Goal: Task Accomplishment & Management: Manage account settings

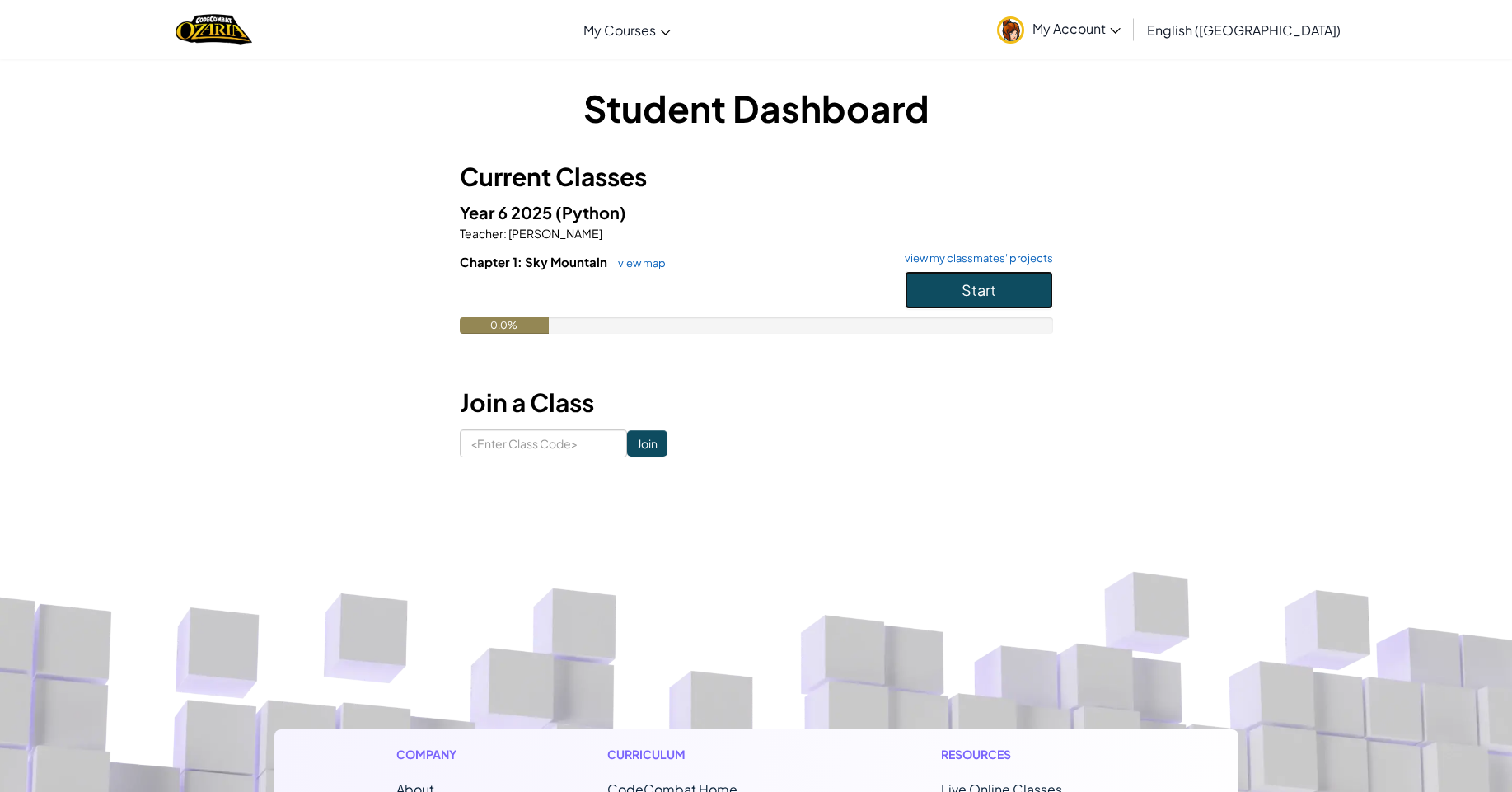
click at [986, 283] on span "Start" at bounding box center [979, 289] width 34 height 19
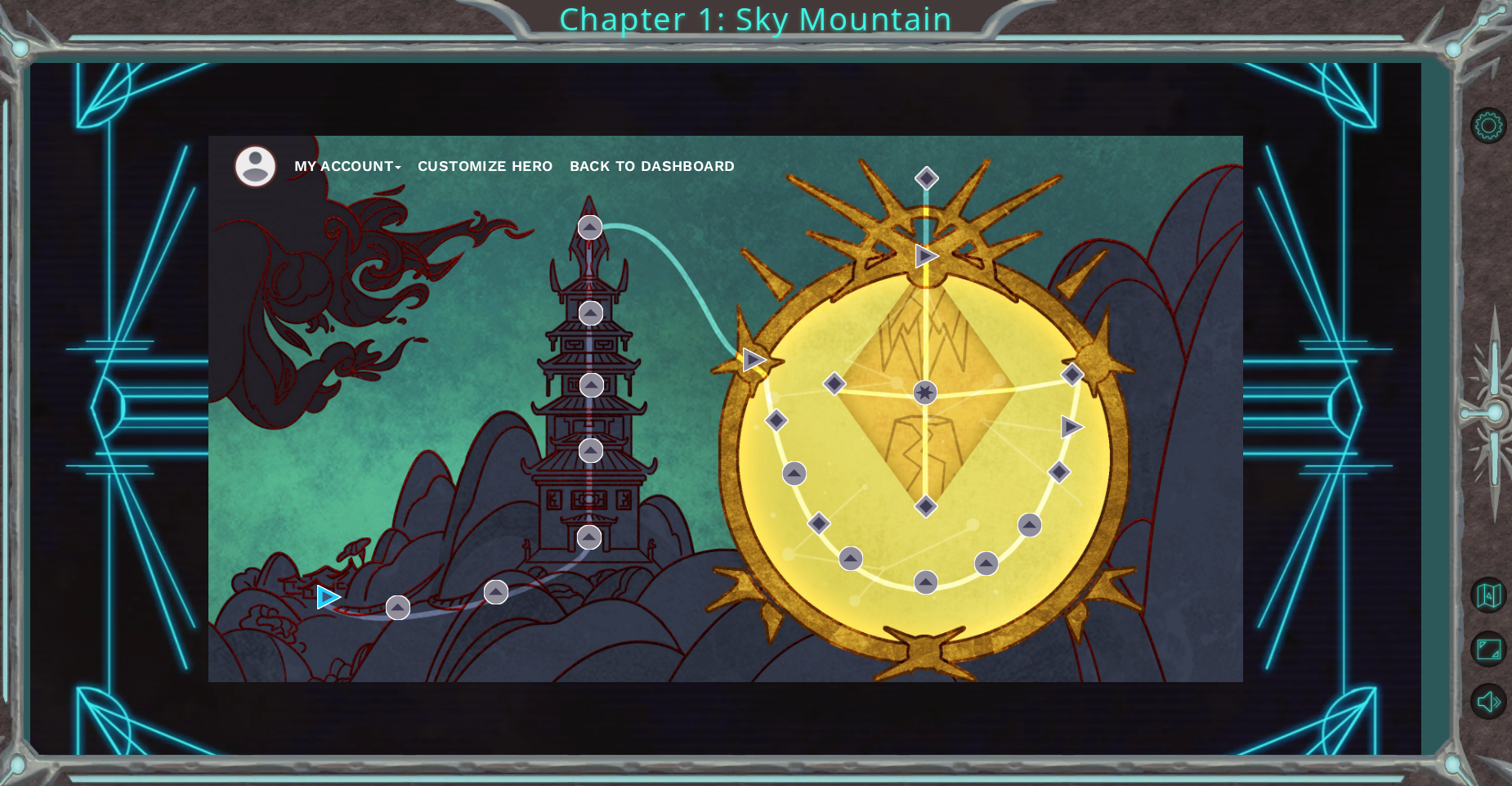
click at [443, 154] on button "Customize Hero" at bounding box center [485, 166] width 136 height 25
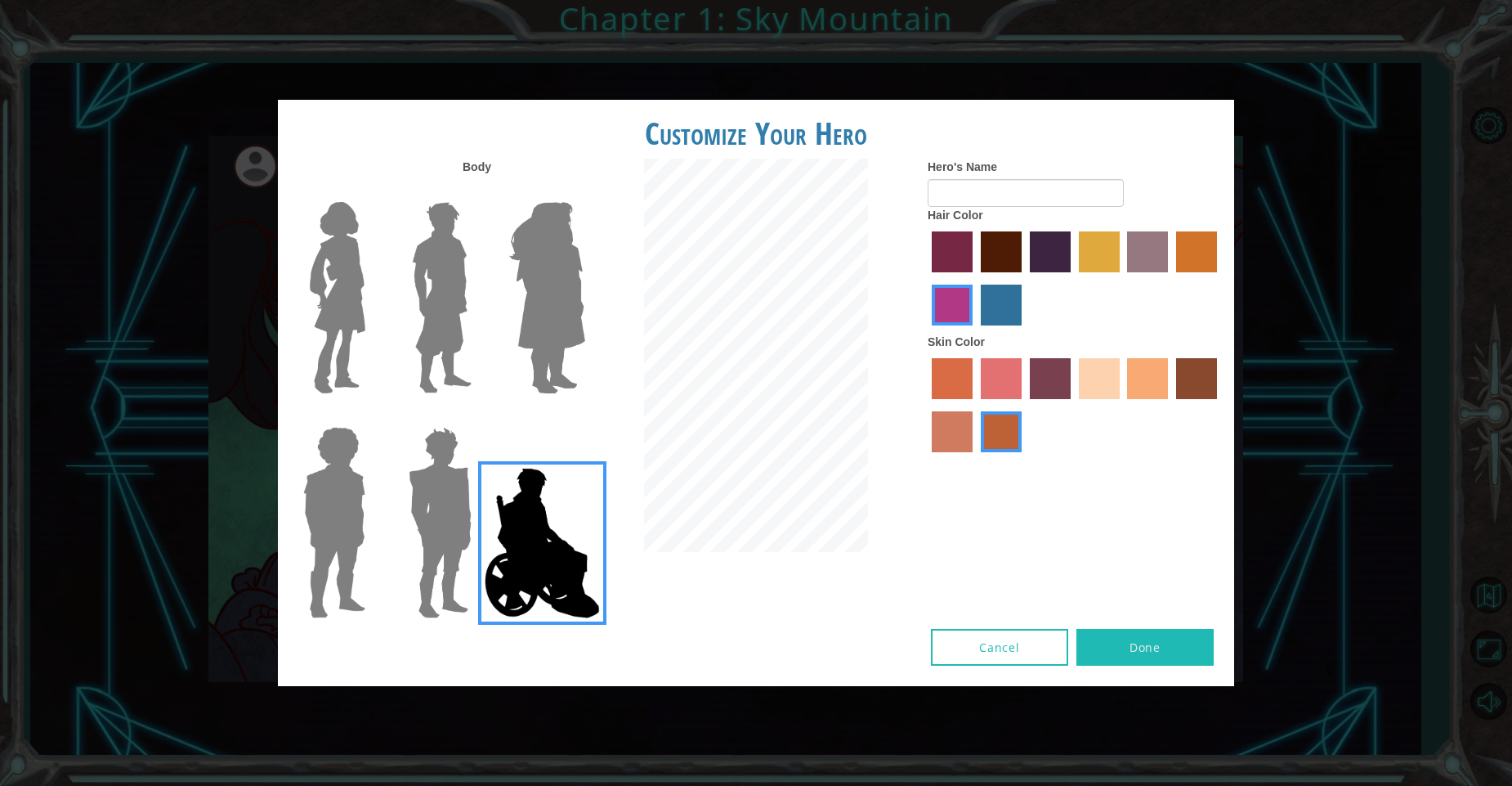
click at [442, 475] on img at bounding box center [440, 522] width 76 height 204
click at [478, 416] on input "Hero Garnet" at bounding box center [478, 416] width 0 height 0
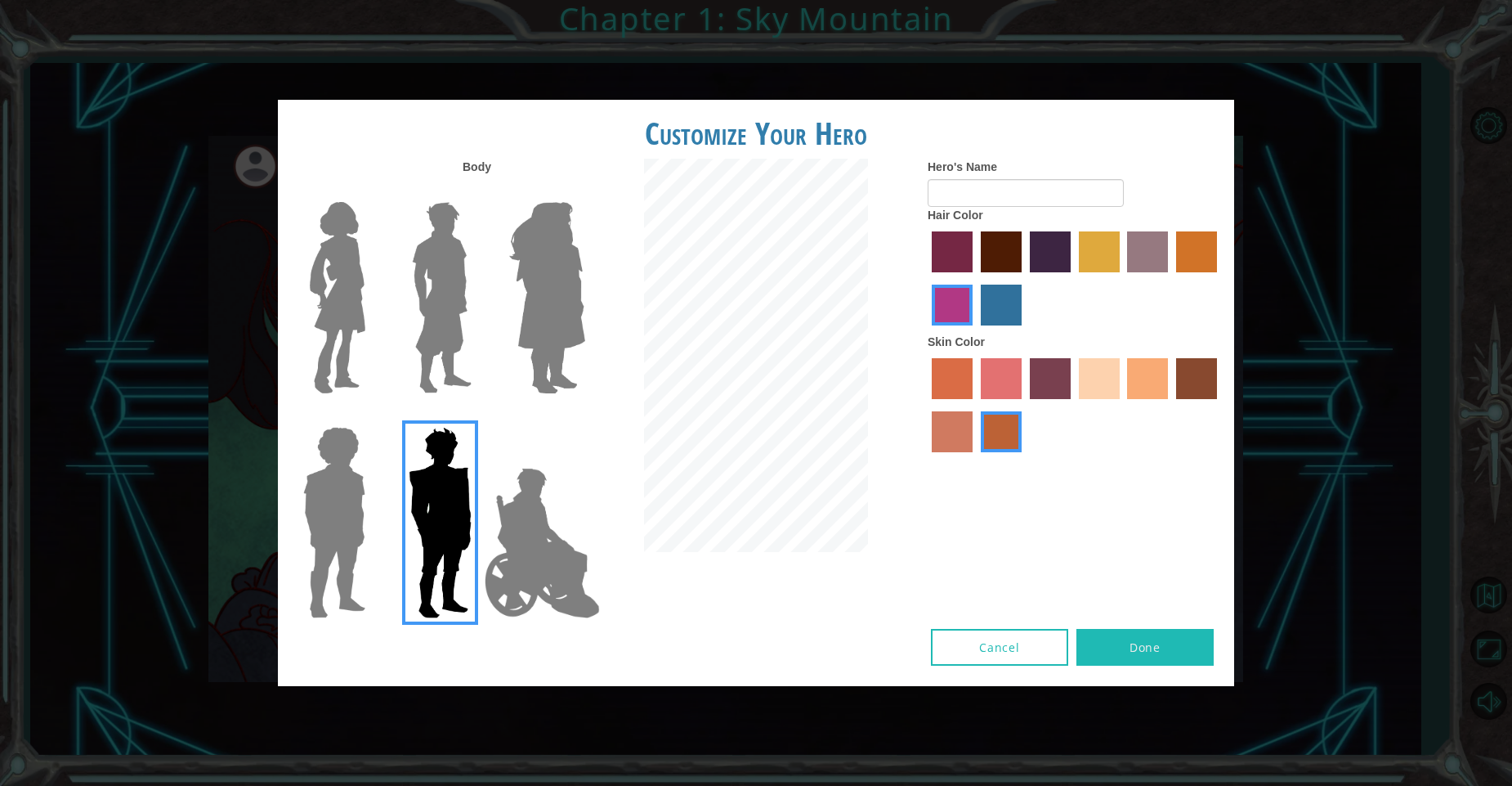
click at [335, 484] on img at bounding box center [335, 522] width 75 height 204
click at [372, 416] on input "Hero Steven" at bounding box center [372, 416] width 0 height 0
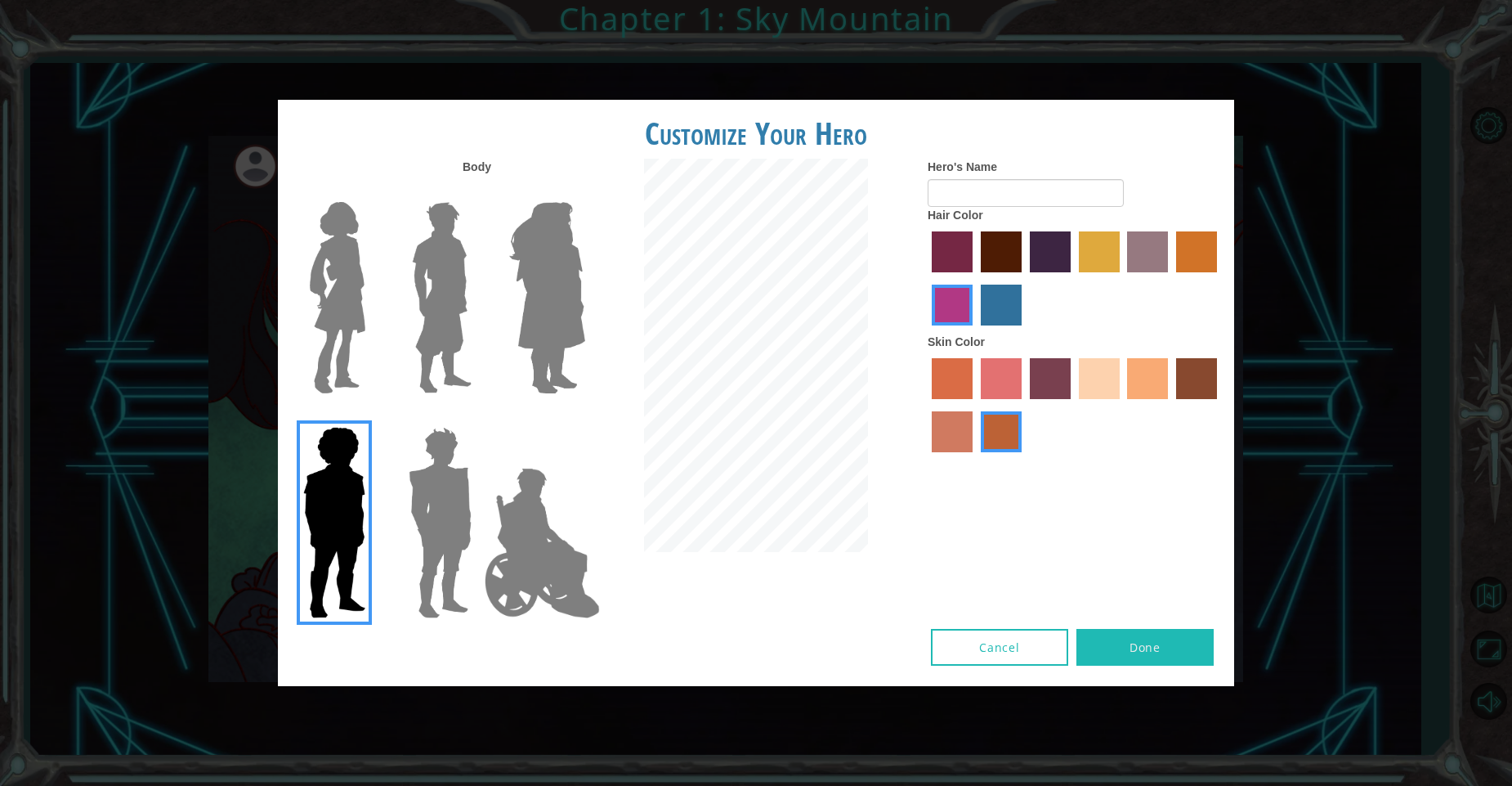
click at [456, 332] on img at bounding box center [442, 297] width 73 height 204
click at [478, 191] on input "Hero Lars" at bounding box center [478, 191] width 0 height 0
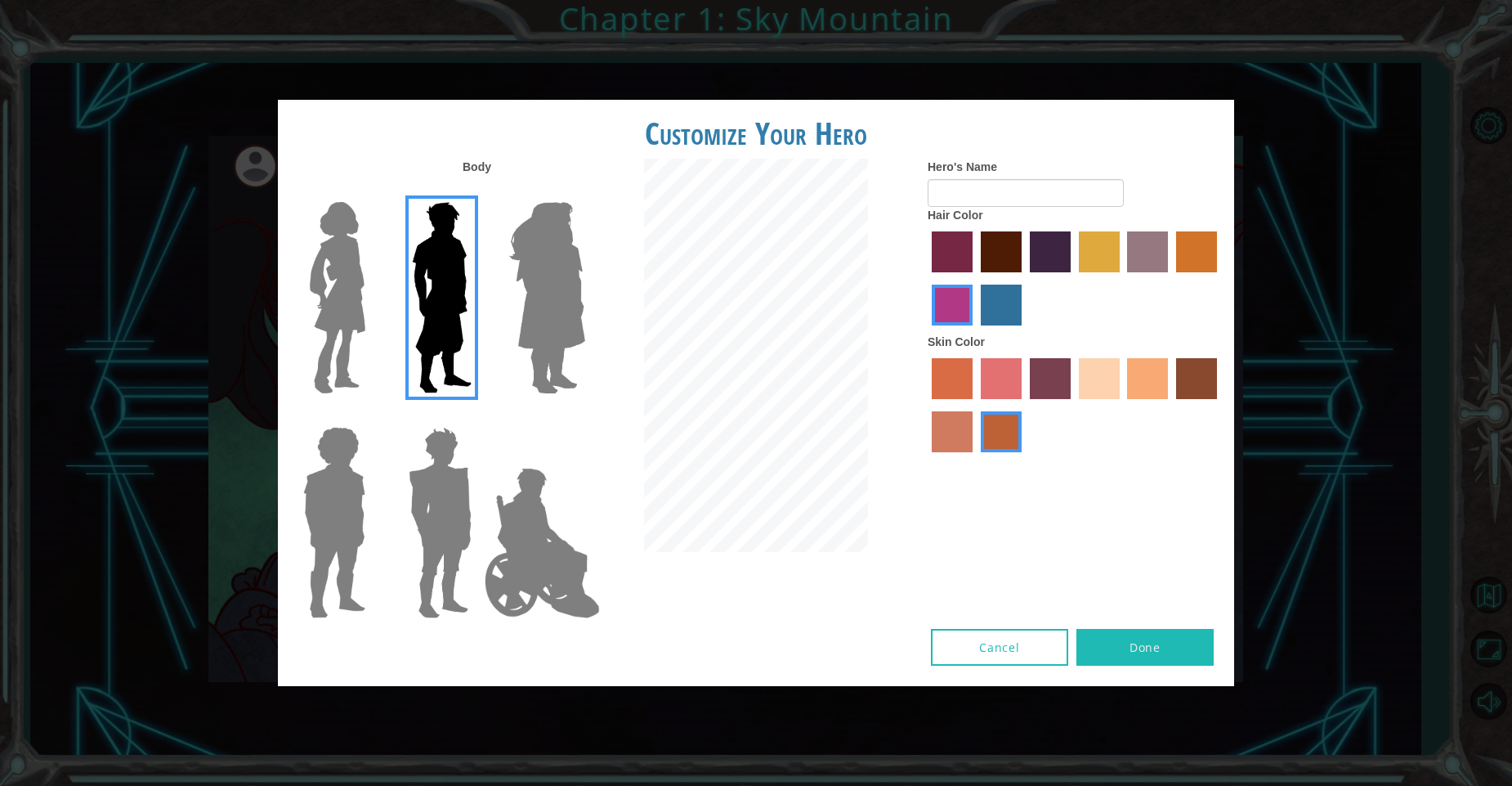
click at [357, 323] on img at bounding box center [337, 297] width 68 height 204
click at [372, 191] on input "Hero Connie" at bounding box center [372, 191] width 0 height 0
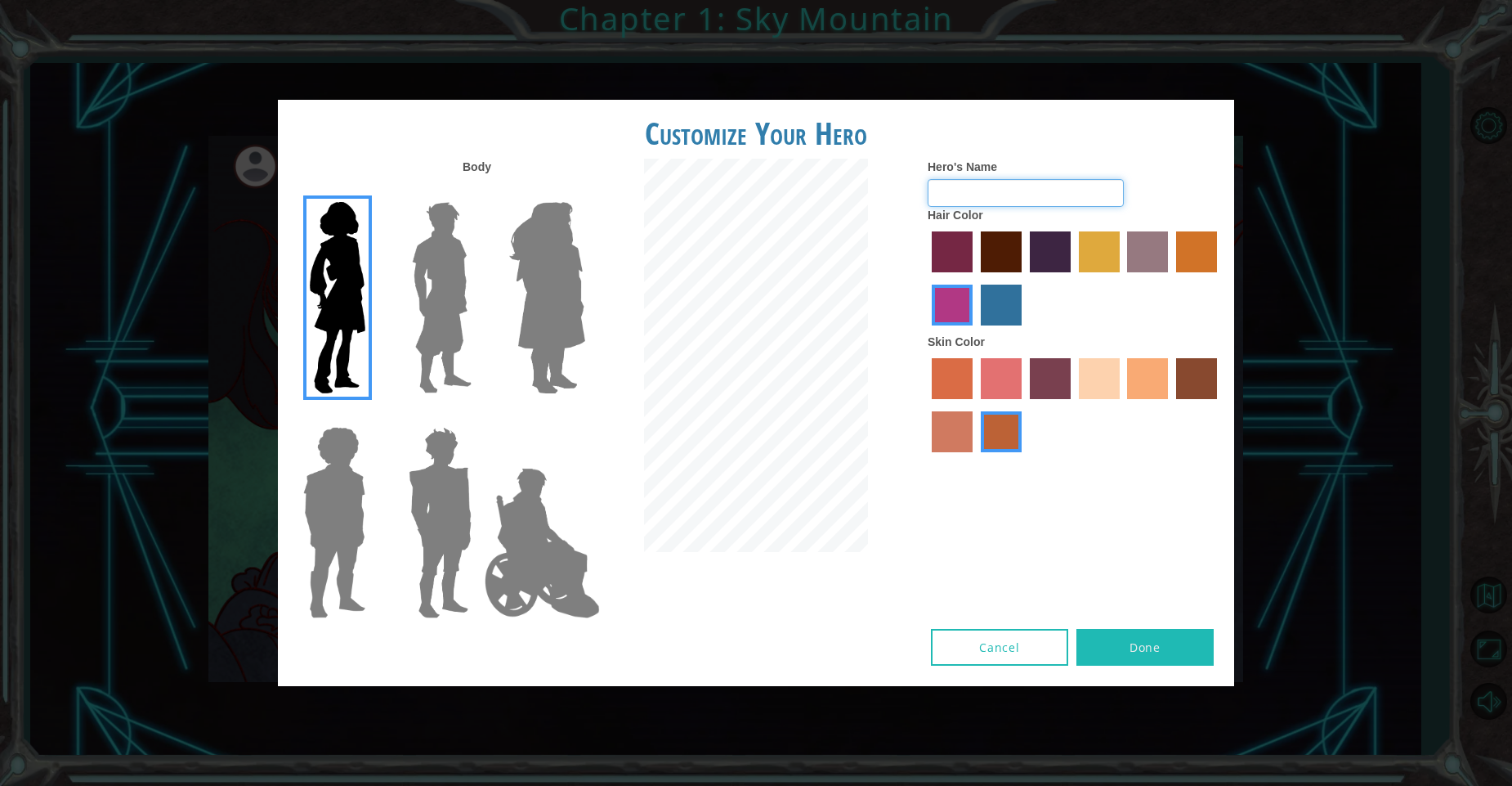
click at [986, 181] on input "Hero's Name" at bounding box center [1026, 193] width 196 height 28
type input "Rumi"
click at [1141, 647] on button "Done" at bounding box center [1145, 648] width 138 height 37
